Goal: Information Seeking & Learning: Learn about a topic

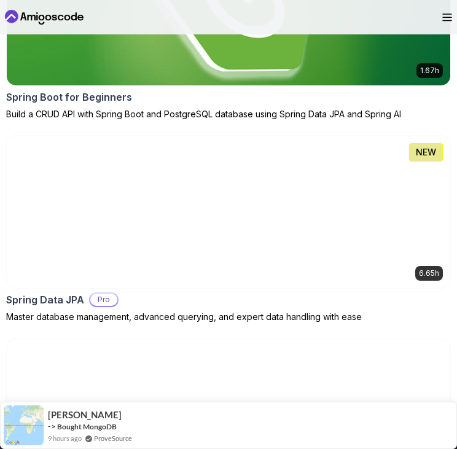
scroll to position [1036, 0]
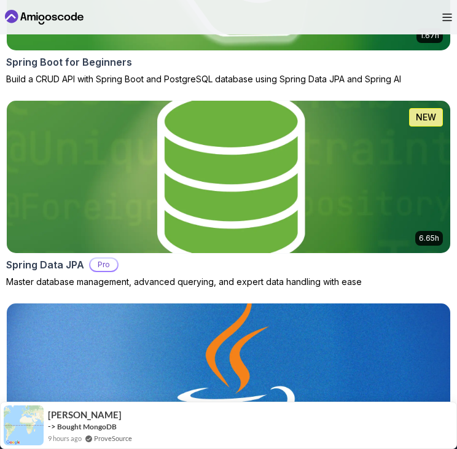
drag, startPoint x: 0, startPoint y: 0, endPoint x: 204, endPoint y: 208, distance: 291.4
click at [204, 208] on img at bounding box center [228, 177] width 465 height 160
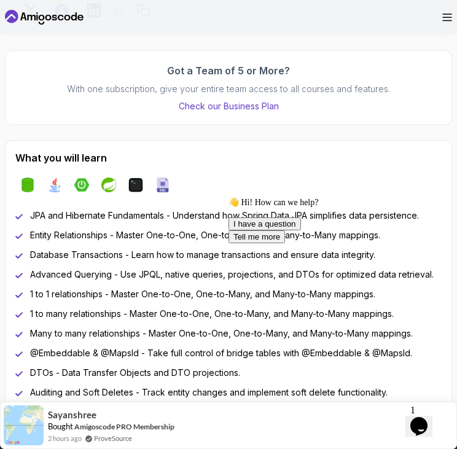
scroll to position [714, 0]
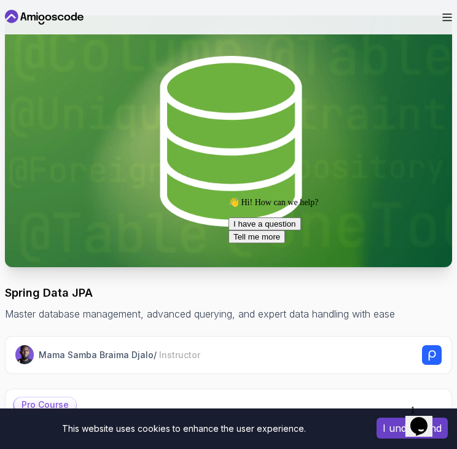
scroll to position [53, 0]
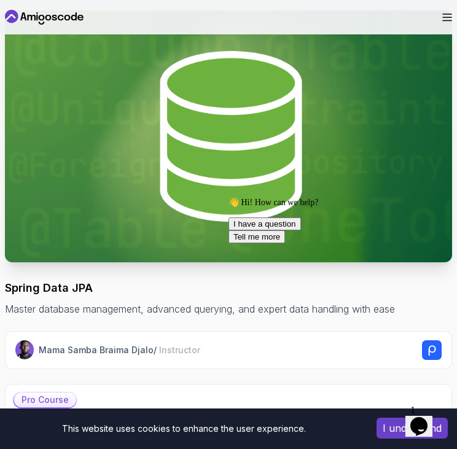
click at [209, 209] on img at bounding box center [228, 136] width 447 height 252
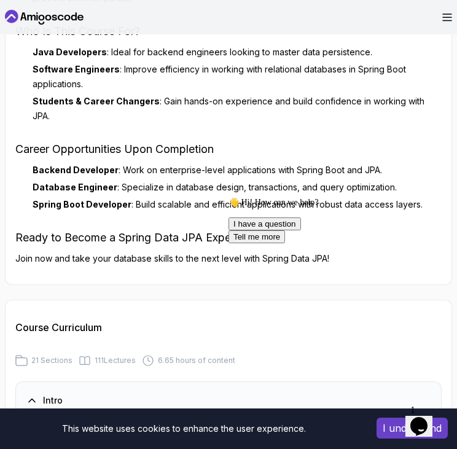
scroll to position [1390, 0]
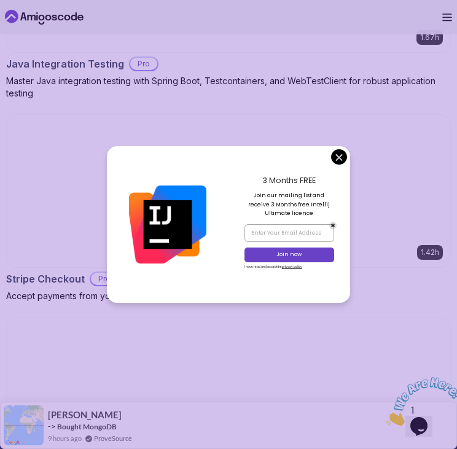
scroll to position [1633, 0]
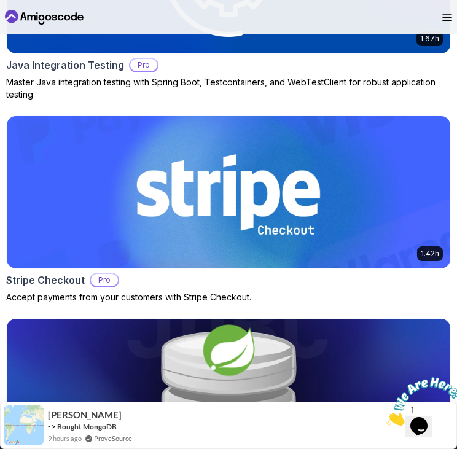
click at [342, 159] on body "This website uses cookies to enhance the user experience. I understand Products…" at bounding box center [228, 244] width 457 height 3755
